Goal: Information Seeking & Learning: Learn about a topic

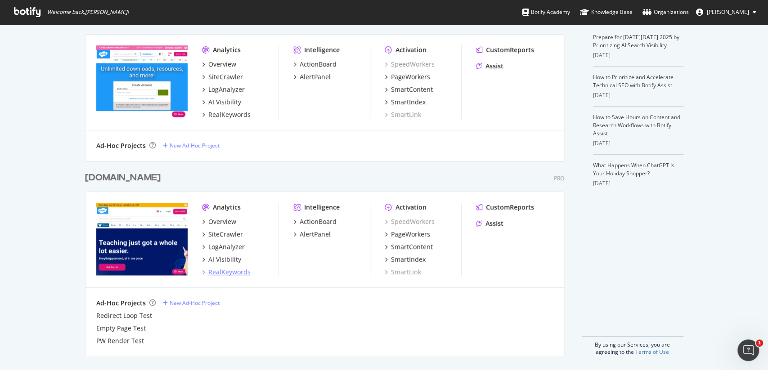
click at [244, 273] on div "RealKeywords" at bounding box center [229, 272] width 42 height 9
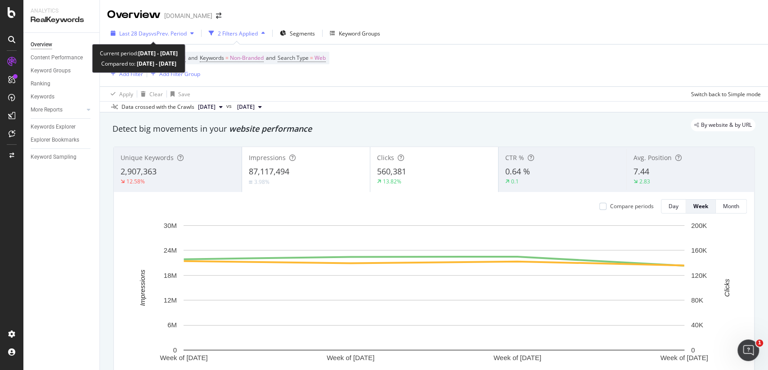
click at [181, 28] on div "Last 28 Days vs Prev. Period" at bounding box center [152, 33] width 90 height 13
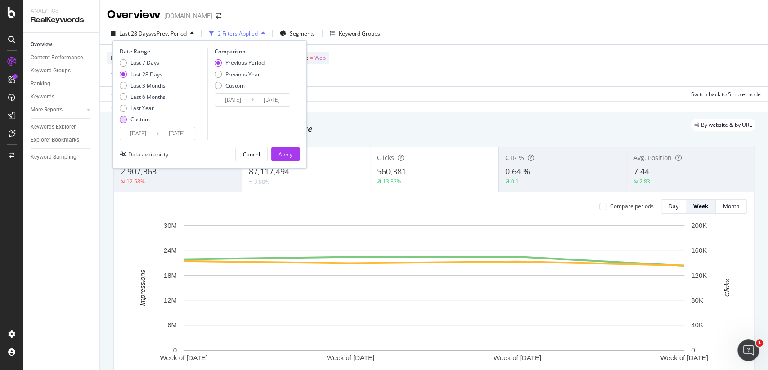
click at [146, 122] on div "Custom" at bounding box center [139, 120] width 19 height 8
click at [144, 133] on input "[DATE]" at bounding box center [138, 133] width 36 height 13
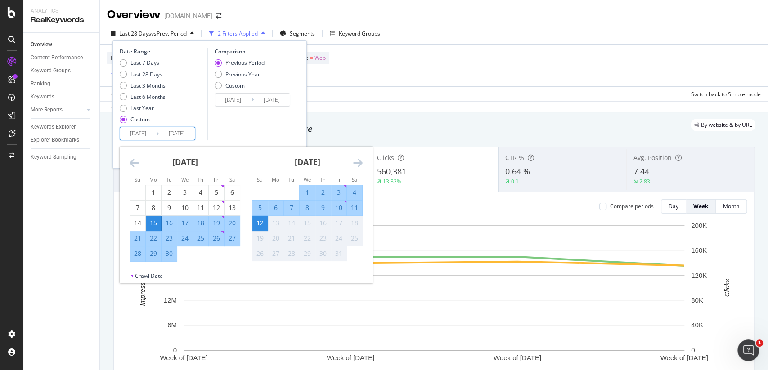
click at [138, 168] on div "Move backward to switch to the previous month." at bounding box center [134, 162] width 9 height 11
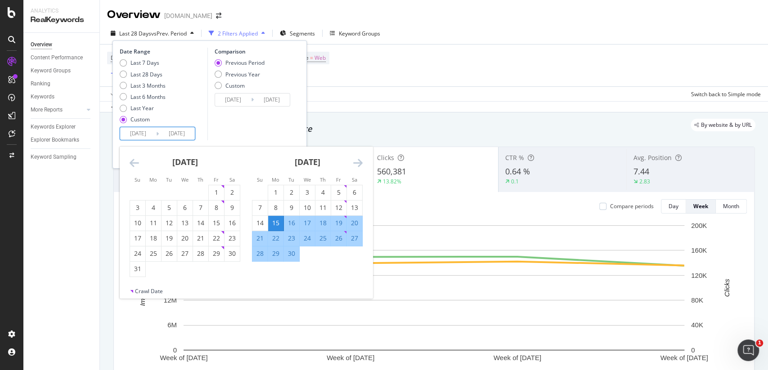
click at [138, 168] on div "Move backward to switch to the previous month." at bounding box center [134, 162] width 9 height 11
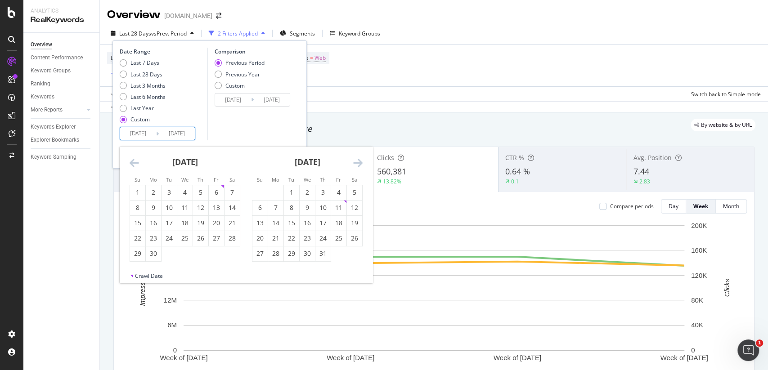
click at [138, 168] on div "Move backward to switch to the previous month." at bounding box center [134, 162] width 9 height 11
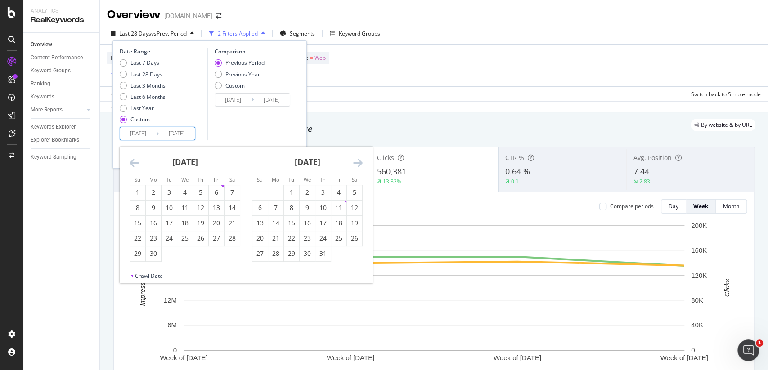
click at [135, 160] on icon "Move backward to switch to the previous month." at bounding box center [134, 162] width 9 height 11
click at [136, 165] on icon "Move backward to switch to the previous month." at bounding box center [134, 162] width 9 height 11
click at [134, 160] on icon "Move backward to switch to the previous month." at bounding box center [134, 162] width 9 height 11
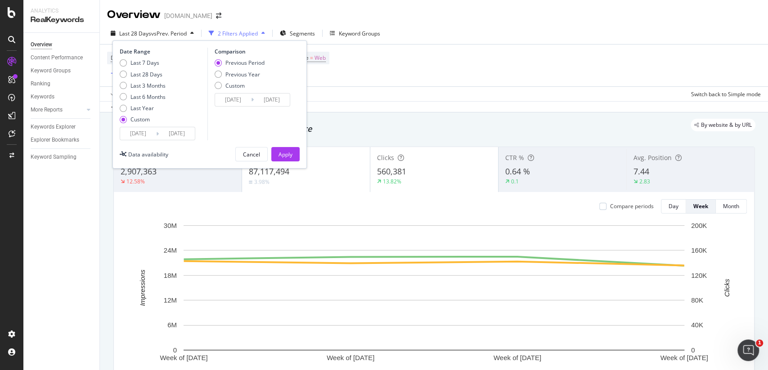
click at [130, 135] on input "[DATE]" at bounding box center [138, 133] width 36 height 13
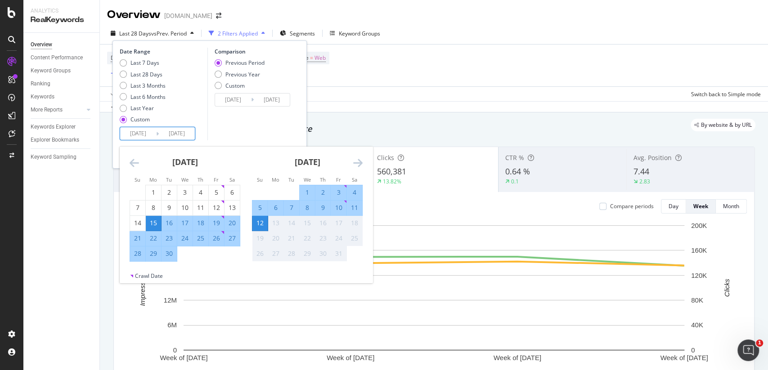
click at [209, 136] on div "Comparison Previous Period Previous Year Custom [DATE] Navigate forward to inte…" at bounding box center [249, 94] width 85 height 93
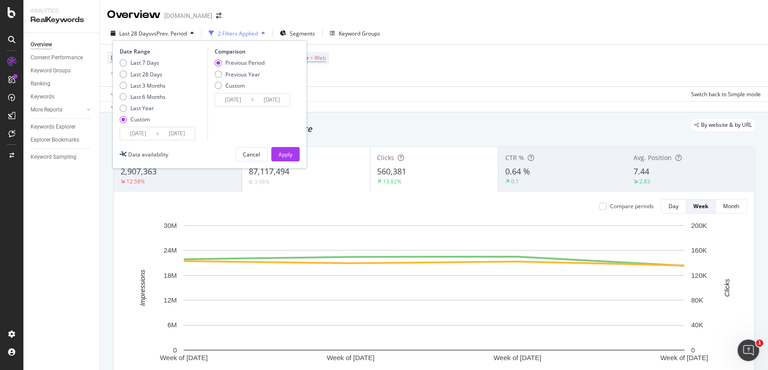
click at [144, 136] on input "[DATE]" at bounding box center [138, 133] width 36 height 13
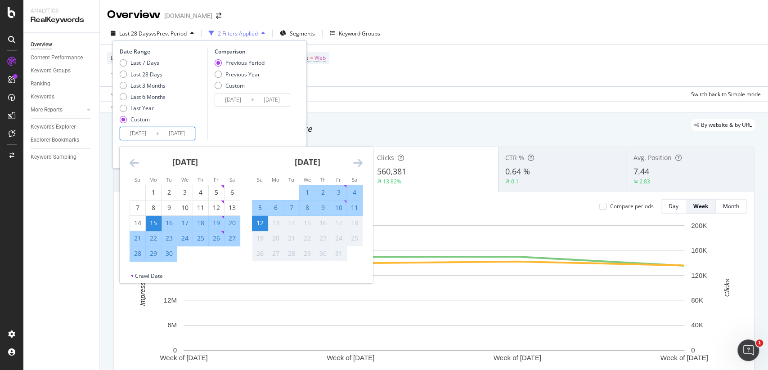
click at [134, 159] on icon "Move backward to switch to the previous month." at bounding box center [134, 162] width 9 height 11
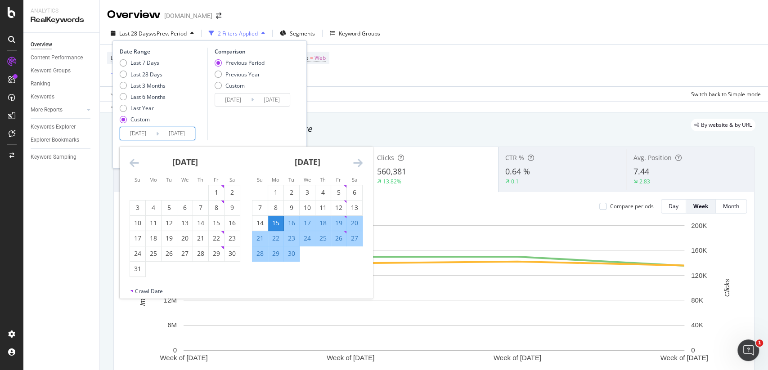
click at [134, 159] on icon "Move backward to switch to the previous month." at bounding box center [134, 162] width 9 height 11
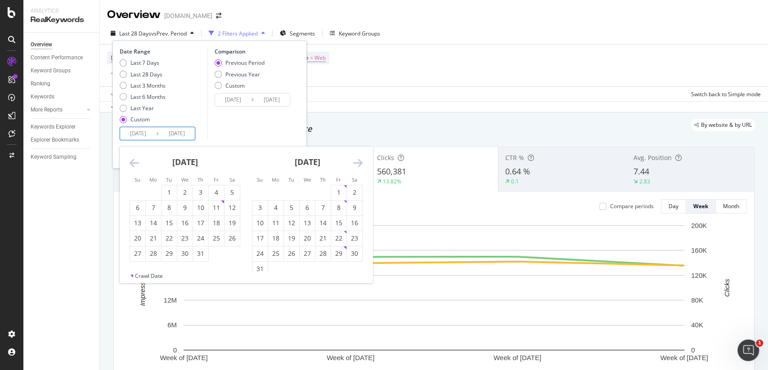
click at [134, 159] on icon "Move backward to switch to the previous month." at bounding box center [134, 162] width 9 height 11
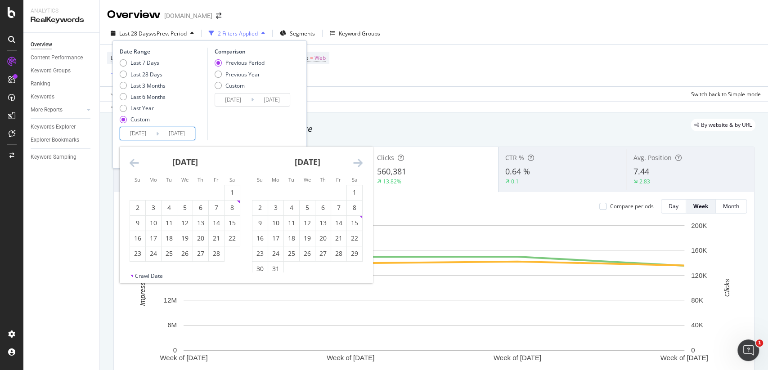
click at [134, 159] on icon "Move backward to switch to the previous month." at bounding box center [134, 162] width 9 height 11
click at [134, 163] on icon "Move backward to switch to the previous month." at bounding box center [134, 162] width 9 height 11
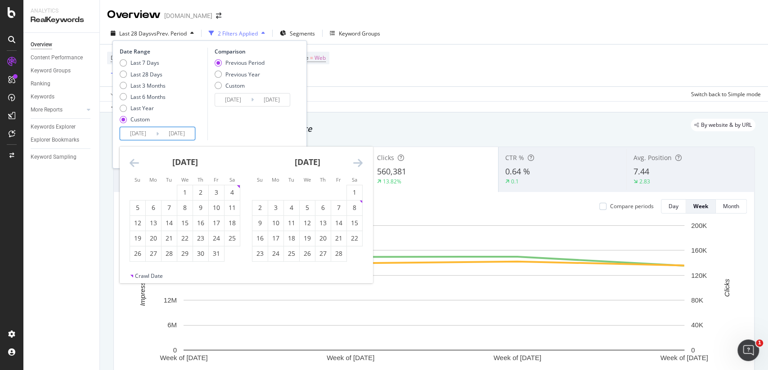
click at [134, 163] on icon "Move backward to switch to the previous month." at bounding box center [134, 162] width 9 height 11
click at [141, 134] on input "[DATE]" at bounding box center [138, 133] width 36 height 13
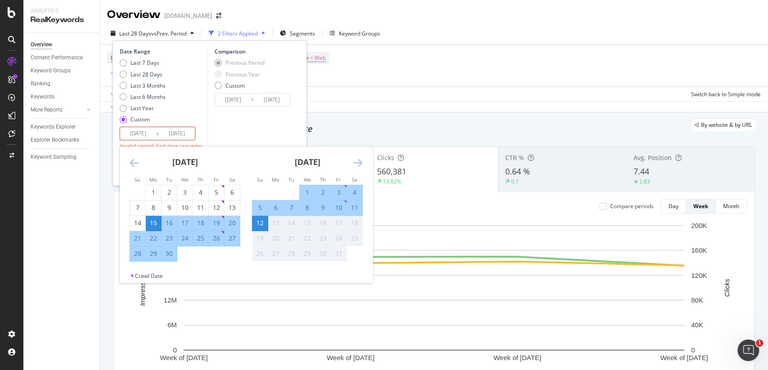
click at [237, 127] on div "Comparison Previous Period Previous Year Custom [DATE] Navigate forward to inte…" at bounding box center [249, 103] width 85 height 110
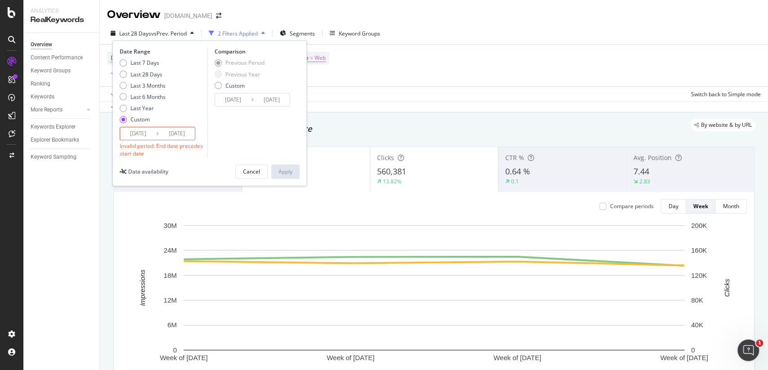
click at [136, 135] on input "[DATE]" at bounding box center [138, 133] width 36 height 13
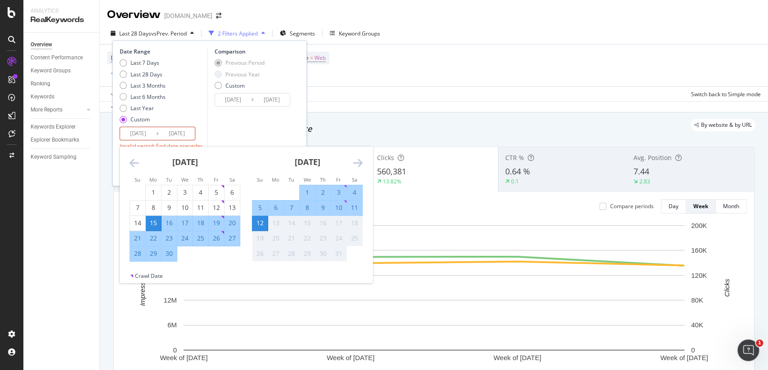
click at [209, 121] on div "Comparison Previous Period Previous Year Custom [DATE] Navigate forward to inte…" at bounding box center [249, 103] width 85 height 110
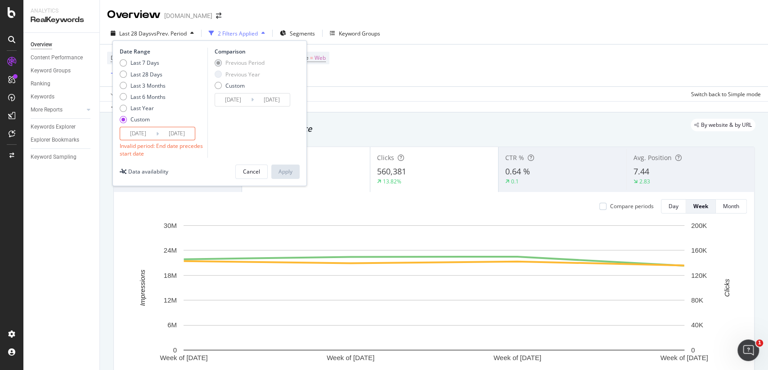
click at [148, 136] on input "[DATE]" at bounding box center [138, 133] width 36 height 13
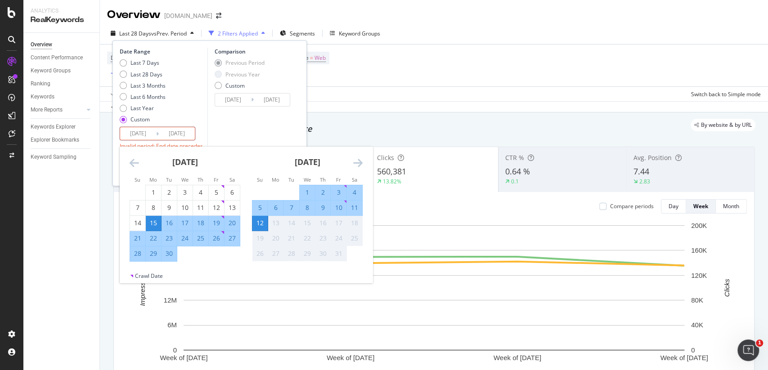
click at [278, 137] on div "Comparison Previous Period Previous Year Custom [DATE] Navigate forward to inte…" at bounding box center [249, 103] width 85 height 110
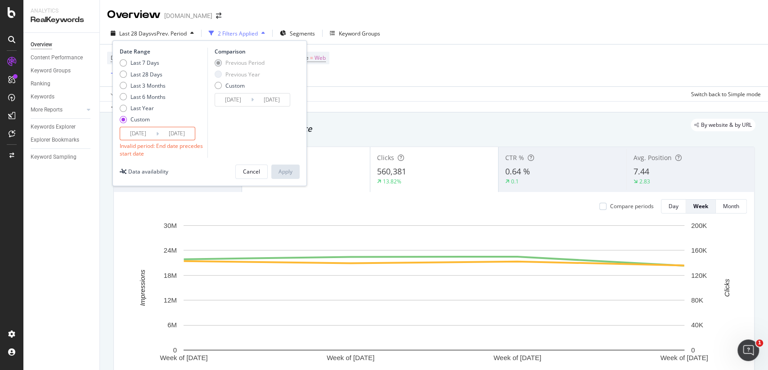
click at [278, 137] on div "Comparison Previous Period Previous Year Custom [DATE] Navigate forward to inte…" at bounding box center [249, 103] width 85 height 110
click at [148, 136] on input "[DATE]" at bounding box center [138, 133] width 36 height 13
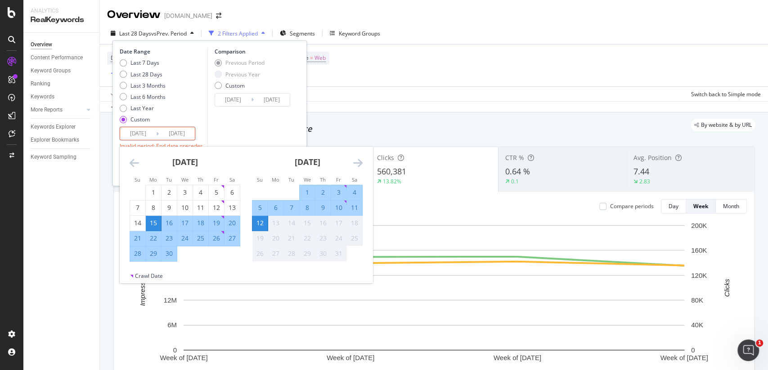
click at [214, 119] on div "Comparison Previous Period Previous Year Custom [DATE] Navigate forward to inte…" at bounding box center [249, 103] width 85 height 110
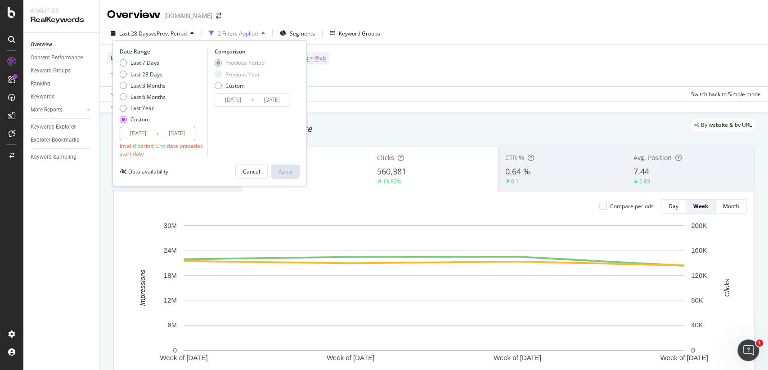
click at [152, 137] on input "[DATE]" at bounding box center [138, 133] width 36 height 13
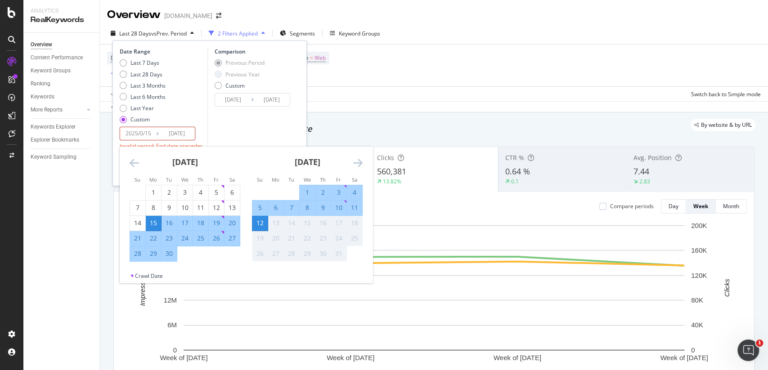
type input "[DATE]"
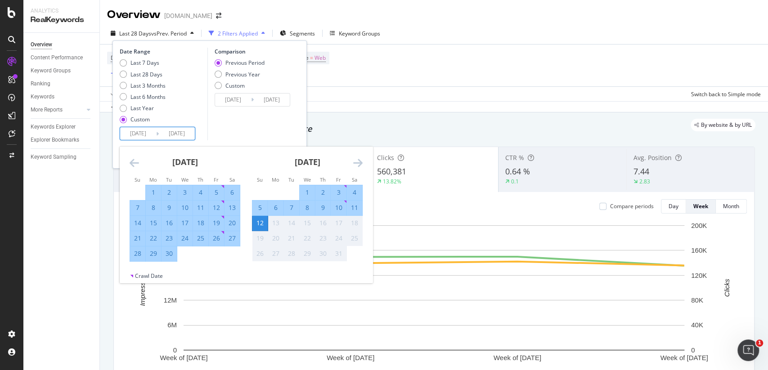
click at [150, 137] on input "[DATE]" at bounding box center [138, 133] width 36 height 13
click at [133, 134] on input "[DATE]" at bounding box center [138, 133] width 36 height 13
click at [257, 127] on div "Comparison Previous Period Previous Year Custom [DATE] Navigate forward to inte…" at bounding box center [249, 103] width 85 height 110
type input "[DATE]"
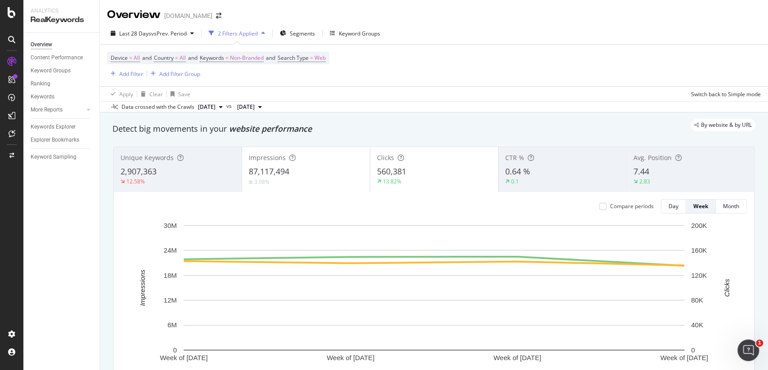
click at [325, 127] on div "By website & by URL" at bounding box center [429, 125] width 652 height 13
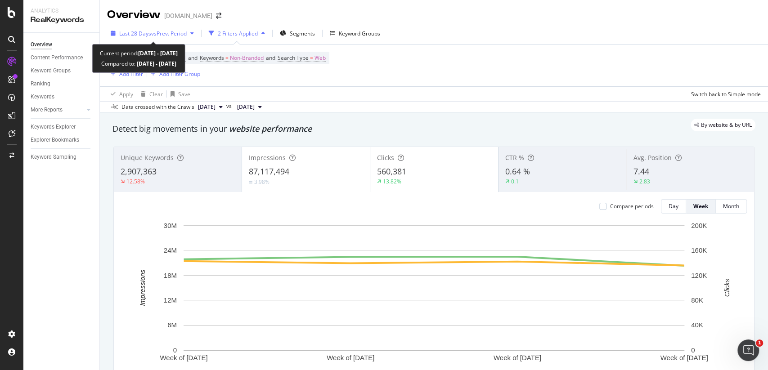
click at [146, 28] on div "Last 28 Days vs Prev. Period" at bounding box center [152, 33] width 90 height 13
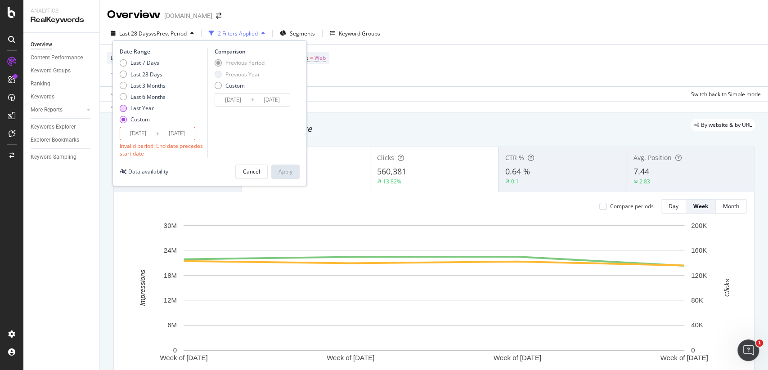
click at [150, 111] on div "Last Year" at bounding box center [141, 108] width 23 height 8
type input "[DATE]"
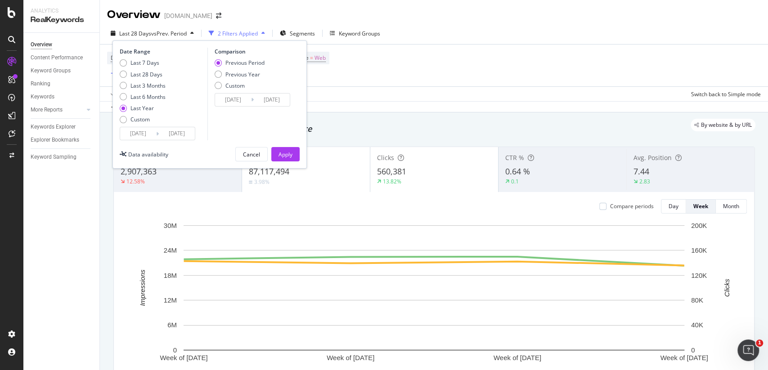
click at [150, 130] on input "[DATE]" at bounding box center [138, 133] width 36 height 13
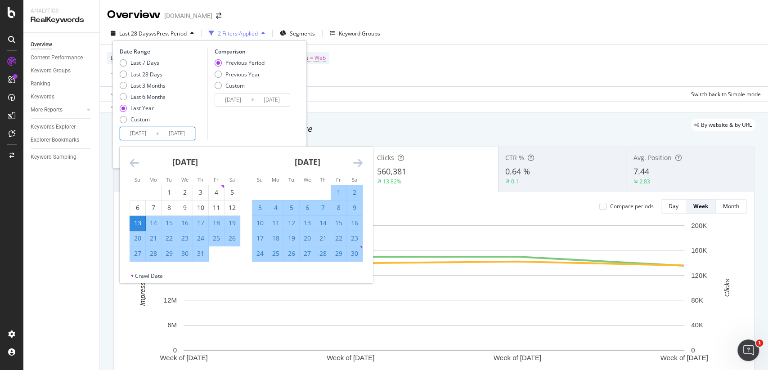
click at [134, 134] on input "[DATE]" at bounding box center [138, 133] width 36 height 13
type input "[DATE]"
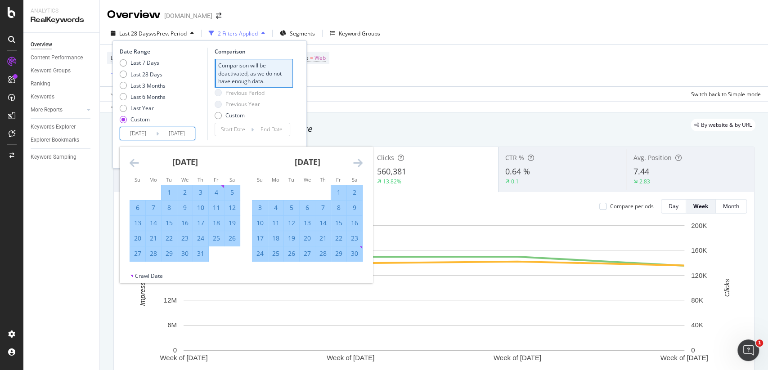
click at [202, 116] on div "Last 7 Days Last 28 Days Last 3 Months Last 6 Months Last Year Custom" at bounding box center [162, 93] width 85 height 68
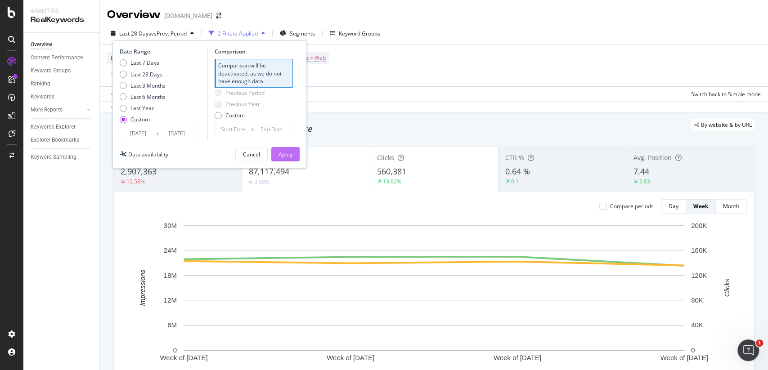
click at [282, 156] on div "Apply" at bounding box center [285, 155] width 14 height 8
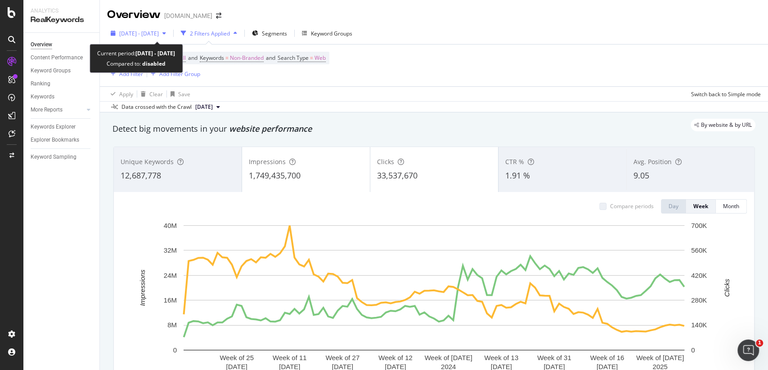
click at [159, 36] on span "[DATE] - [DATE]" at bounding box center [139, 34] width 40 height 8
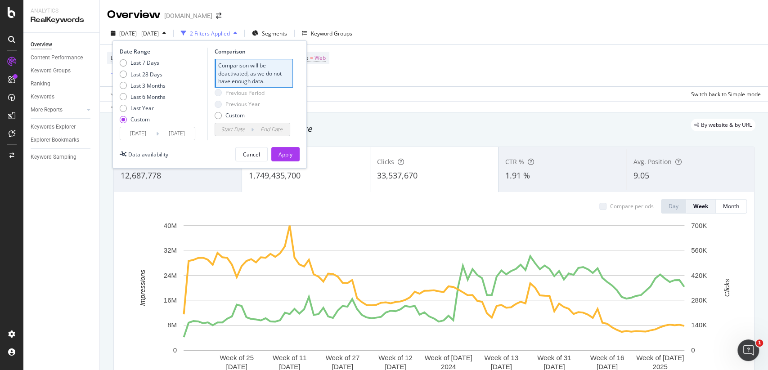
click at [134, 130] on input "[DATE]" at bounding box center [138, 133] width 36 height 13
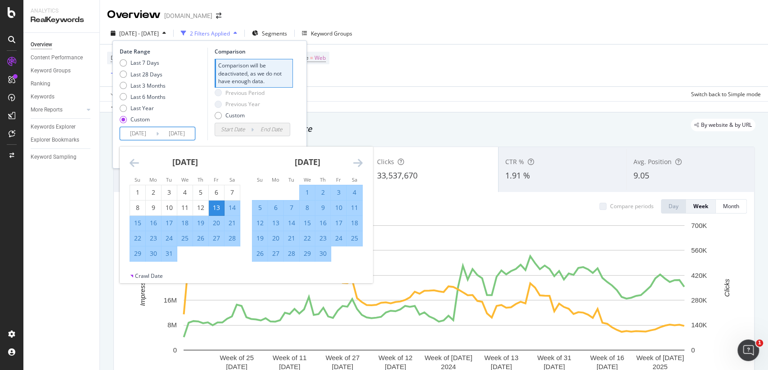
click at [131, 164] on icon "Move backward to switch to the previous month." at bounding box center [134, 162] width 9 height 11
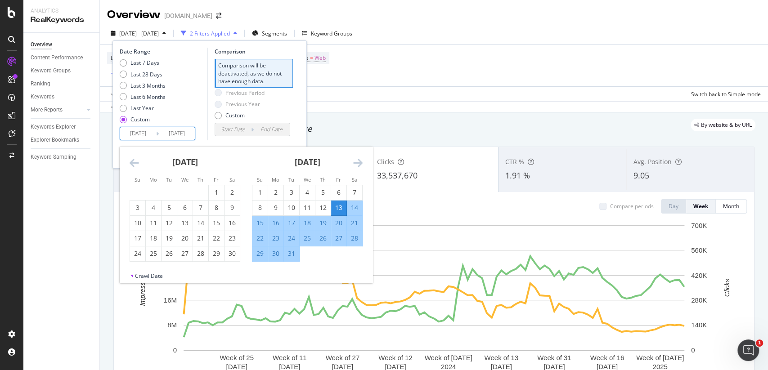
click at [131, 164] on icon "Move backward to switch to the previous month." at bounding box center [134, 162] width 9 height 11
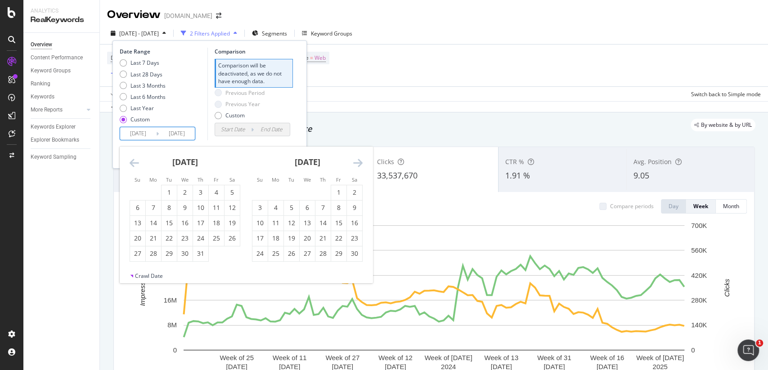
click at [131, 164] on icon "Move backward to switch to the previous month." at bounding box center [134, 162] width 9 height 11
click at [131, 161] on icon "Move backward to switch to the previous month." at bounding box center [134, 162] width 9 height 11
click at [168, 211] on div "9" at bounding box center [168, 207] width 15 height 9
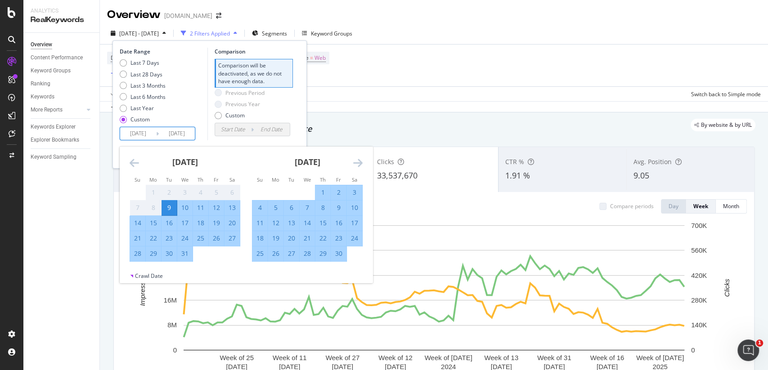
type input "[DATE]"
click at [296, 121] on div "Date Range Last 7 Days Last 28 Days Last 3 Months Last 6 Months Last Year Custo…" at bounding box center [210, 94] width 180 height 93
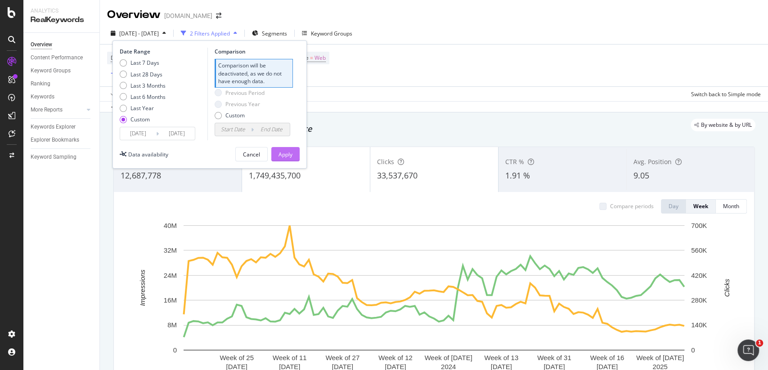
click at [293, 152] on button "Apply" at bounding box center [285, 154] width 28 height 14
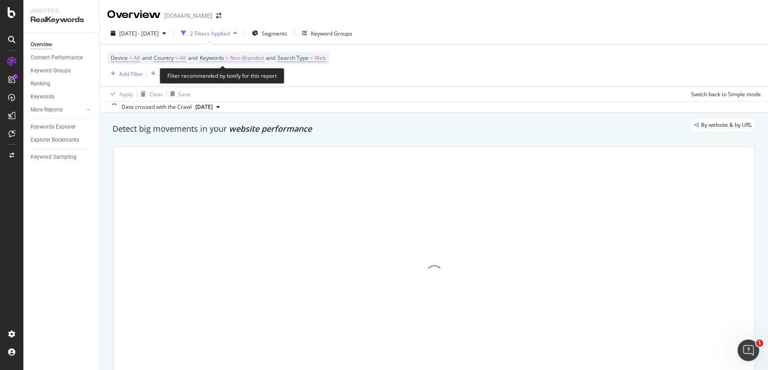
click at [254, 61] on span "Non-Branded" at bounding box center [247, 58] width 34 height 13
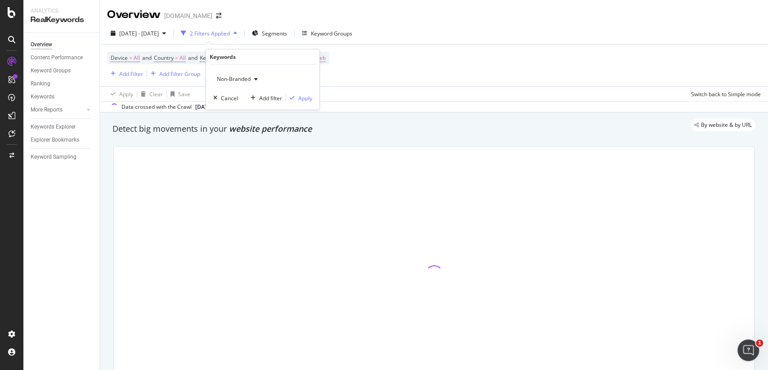
click at [250, 79] on span "Non-Branded" at bounding box center [231, 79] width 37 height 8
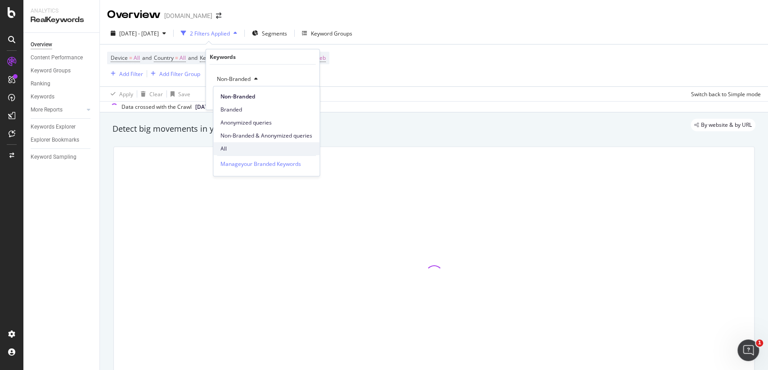
click at [237, 146] on span "All" at bounding box center [266, 149] width 92 height 8
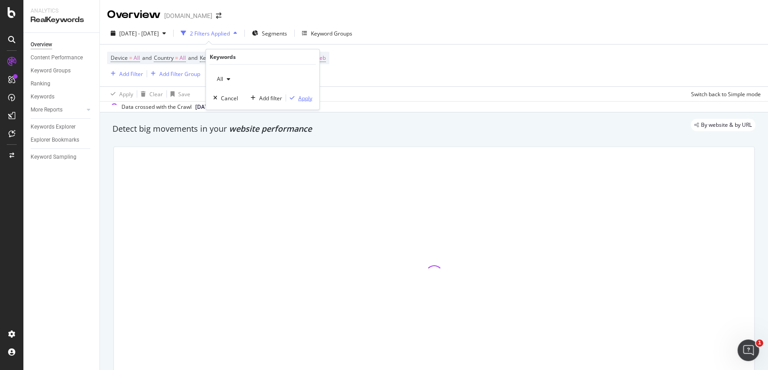
click at [309, 98] on div "Apply" at bounding box center [305, 98] width 14 height 8
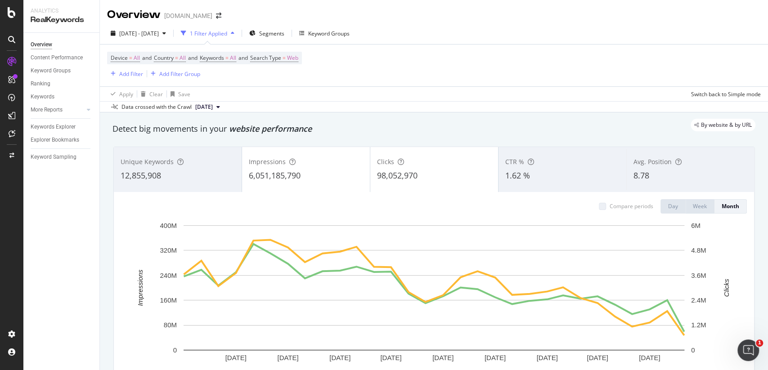
click at [306, 165] on div "Impressions" at bounding box center [306, 161] width 114 height 9
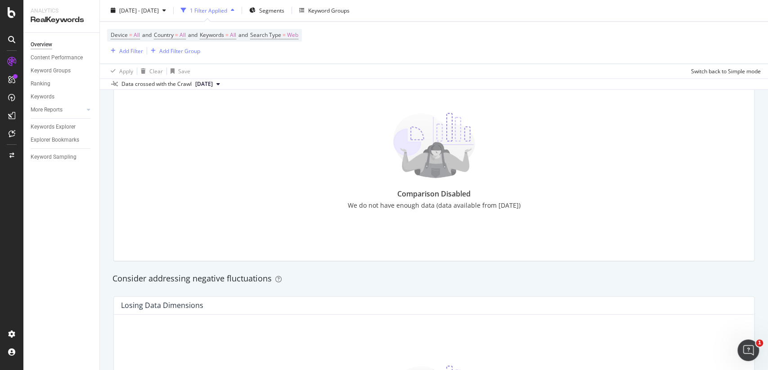
scroll to position [875, 0]
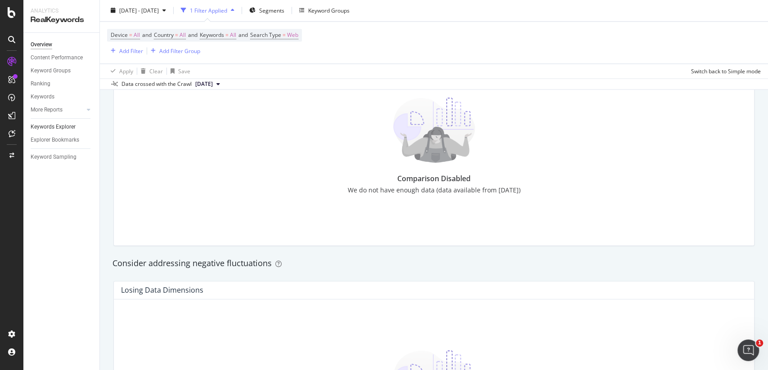
click at [77, 129] on link "Keywords Explorer" at bounding box center [62, 126] width 63 height 9
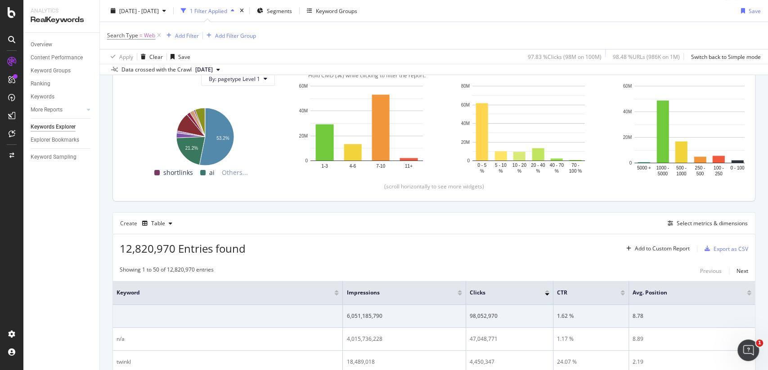
scroll to position [110, 0]
click at [10, 9] on icon at bounding box center [12, 12] width 8 height 11
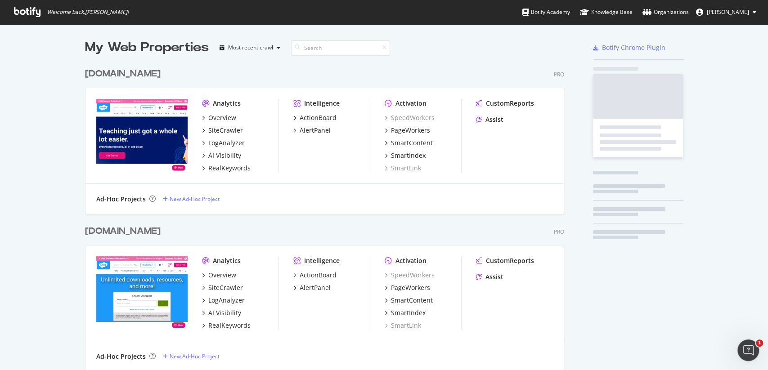
scroll to position [370, 767]
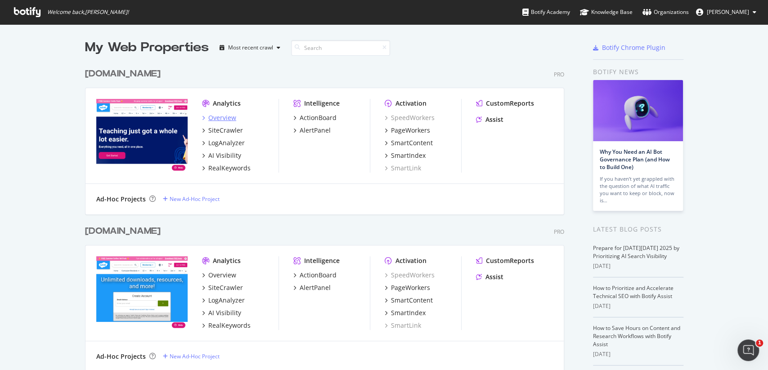
click at [224, 118] on div "Overview" at bounding box center [222, 117] width 28 height 9
